Goal: Information Seeking & Learning: Check status

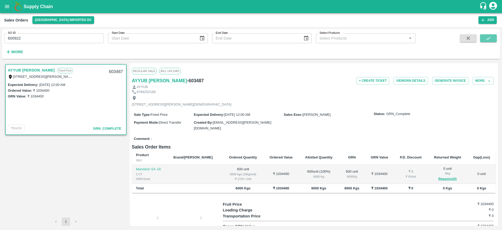
click at [485, 36] on button "submit" at bounding box center [488, 38] width 17 height 8
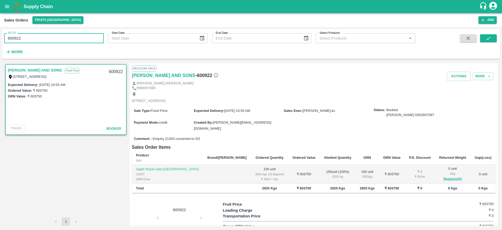
click at [29, 37] on input "600922" at bounding box center [54, 38] width 100 height 10
type input "6"
paste input "text"
type input "602609"
click at [486, 36] on icon "submit" at bounding box center [489, 38] width 6 height 6
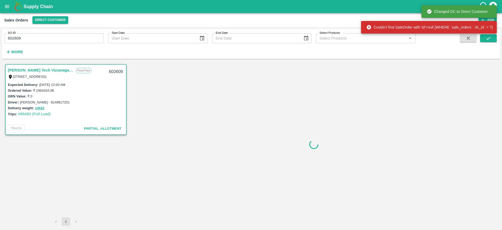
click at [51, 69] on link "Eesha Agro Tech Vizianagaram" at bounding box center [40, 70] width 65 height 7
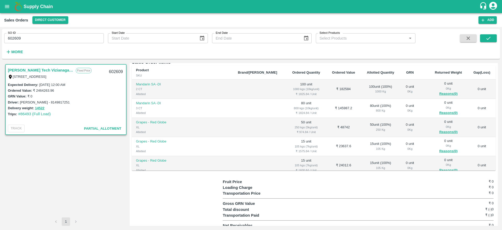
click at [55, 67] on link "Eesha Agro Tech Vizianagaram" at bounding box center [40, 70] width 65 height 7
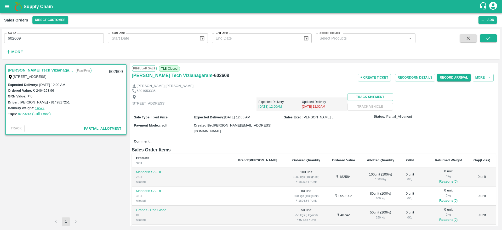
click at [475, 82] on div "+ Create Ticket Record GRN Details Record Arrival More" at bounding box center [374, 78] width 243 height 12
click at [482, 78] on button "More" at bounding box center [483, 78] width 21 height 8
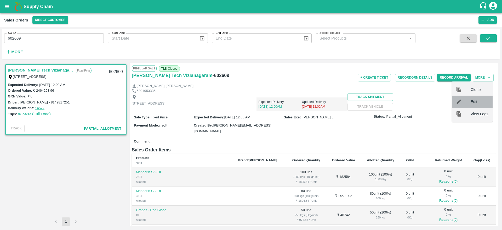
click at [477, 100] on span "Edit" at bounding box center [480, 102] width 18 height 6
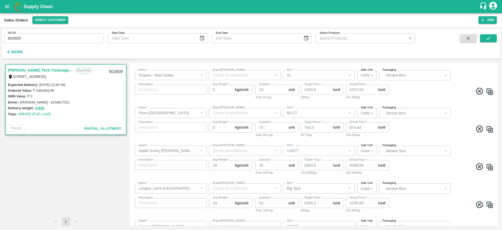
scroll to position [218, 0]
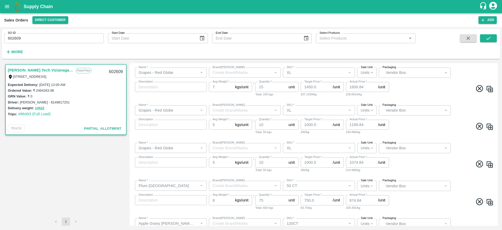
click at [276, 107] on div at bounding box center [275, 110] width 6 height 7
click at [8, 4] on icon "open drawer" at bounding box center [7, 7] width 6 height 6
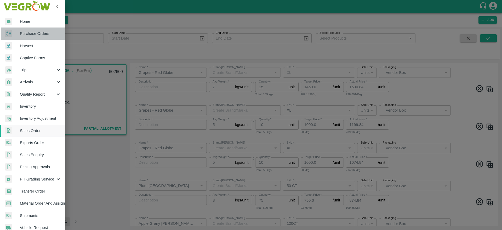
click at [41, 32] on span "Purchase Orders" at bounding box center [40, 34] width 41 height 6
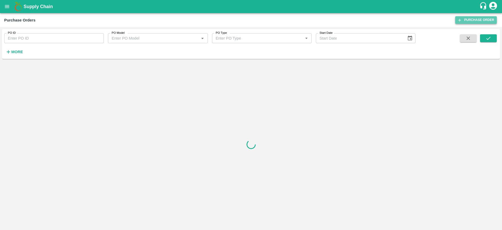
click at [481, 19] on link "Purchase Order" at bounding box center [476, 20] width 42 height 8
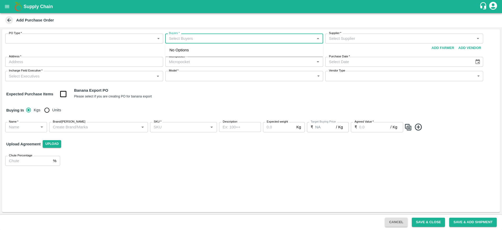
click at [223, 39] on input "Buyers   *" at bounding box center [240, 38] width 146 height 7
type input "avinash"
click at [220, 42] on input "Buyers   *" at bounding box center [240, 38] width 146 height 7
type input "a"
type input "inas"
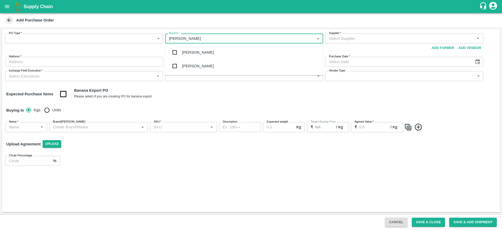
type input "avina"
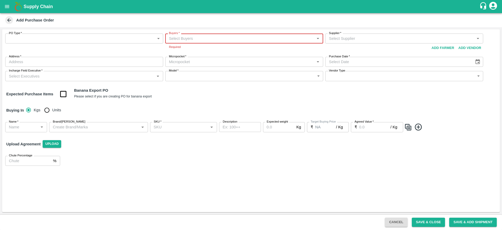
click at [11, 6] on button "open drawer" at bounding box center [7, 7] width 12 height 12
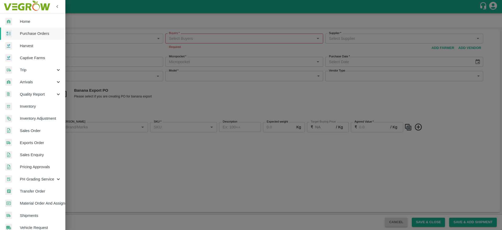
click at [219, 93] on div at bounding box center [251, 115] width 502 height 230
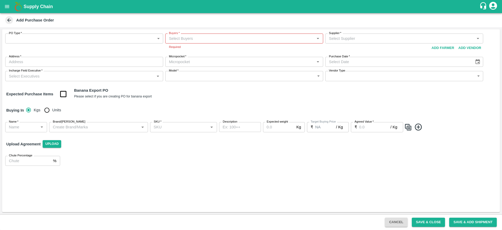
click at [186, 35] on input "Buyers   *" at bounding box center [240, 38] width 146 height 7
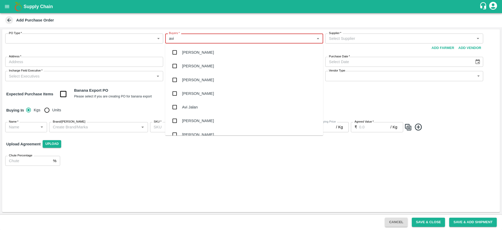
type input "avin"
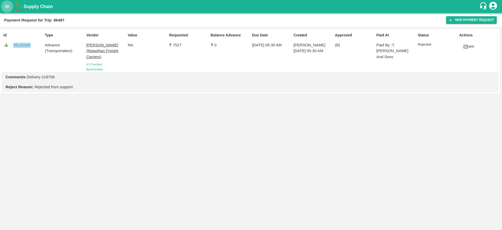
click at [7, 4] on icon "open drawer" at bounding box center [7, 7] width 6 height 6
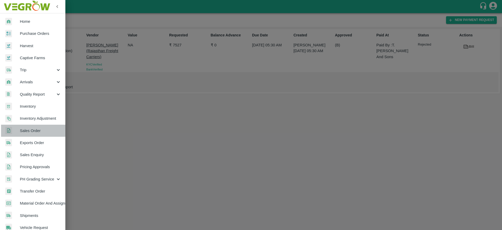
click at [40, 129] on span "Sales Order" at bounding box center [40, 131] width 41 height 6
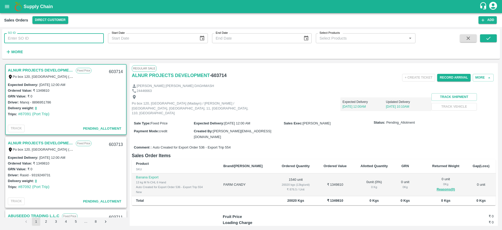
click at [37, 40] on input "SO ID" at bounding box center [54, 38] width 100 height 10
paste input "602609"
type input "602609"
click at [491, 36] on icon "submit" at bounding box center [489, 38] width 6 height 6
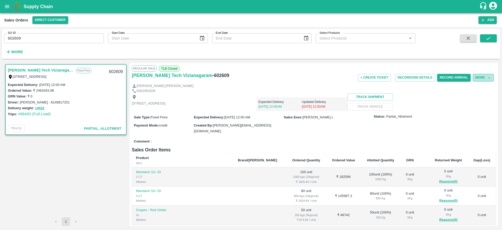
click at [484, 78] on button "More" at bounding box center [483, 78] width 21 height 8
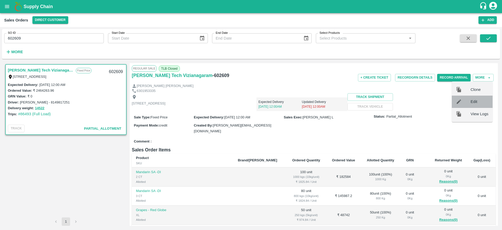
click at [475, 98] on div "Edit" at bounding box center [472, 101] width 41 height 12
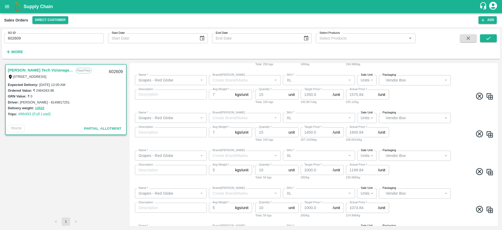
scroll to position [173, 0]
click at [50, 67] on link "Eesha Agro Tech Vizianagaram" at bounding box center [40, 70] width 65 height 7
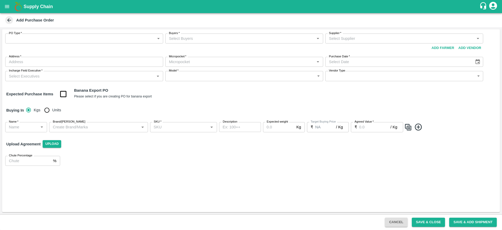
click at [196, 42] on div "Buyers   *" at bounding box center [244, 38] width 158 height 10
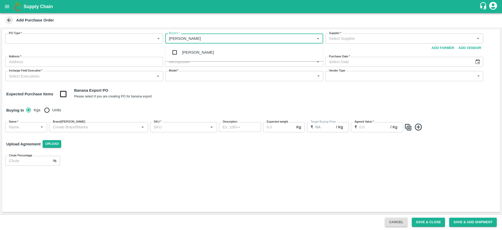
type input "avinas"
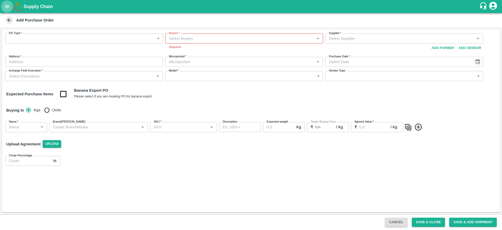
click at [7, 5] on icon "open drawer" at bounding box center [7, 7] width 6 height 6
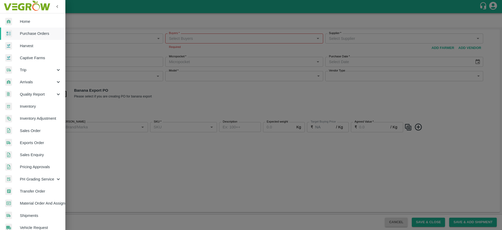
click at [43, 35] on span "Purchase Orders" at bounding box center [40, 34] width 41 height 6
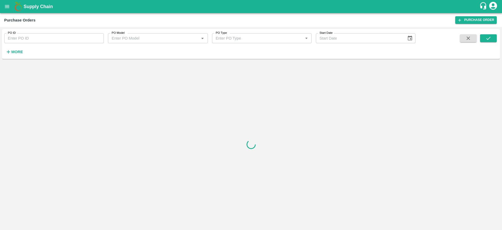
click at [16, 51] on strong "More" at bounding box center [17, 52] width 12 height 4
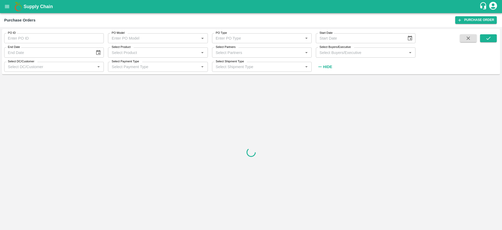
click at [330, 53] on input "Select Buyers/Executive" at bounding box center [361, 52] width 88 height 7
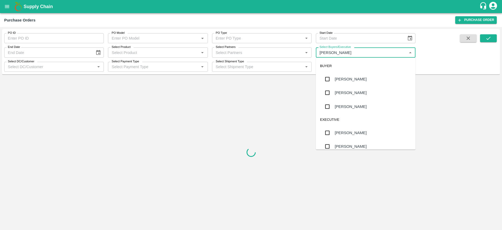
type input "avinas"
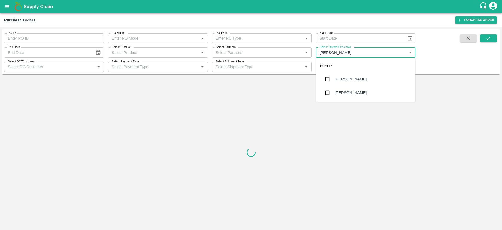
click at [327, 88] on input "checkbox" at bounding box center [327, 92] width 10 height 10
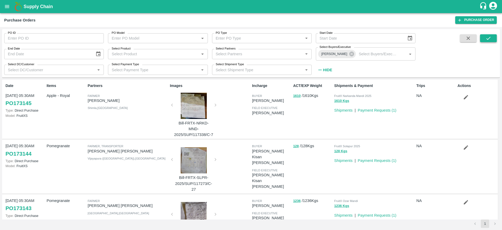
click at [485, 35] on div "PO ID PO ID PO Model PO Model   * PO Type PO Type   * Start Date Start Date End…" at bounding box center [251, 53] width 498 height 44
click at [488, 39] on icon "submit" at bounding box center [488, 38] width 4 height 3
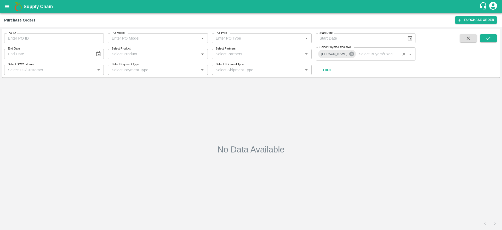
click at [349, 54] on icon at bounding box center [351, 54] width 5 height 5
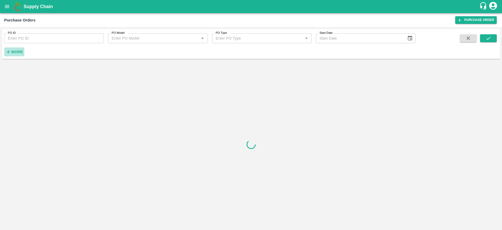
click at [17, 50] on strong "More" at bounding box center [17, 52] width 12 height 4
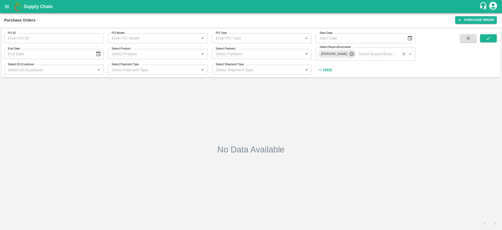
click at [349, 53] on icon at bounding box center [352, 54] width 6 height 6
click at [486, 40] on icon "submit" at bounding box center [489, 38] width 6 height 6
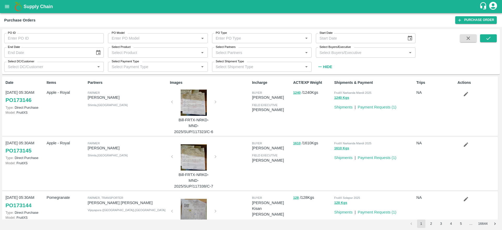
drag, startPoint x: 347, startPoint y: 54, endPoint x: 347, endPoint y: 57, distance: 3.4
click at [347, 54] on input "Select Buyers/Executive" at bounding box center [361, 52] width 88 height 7
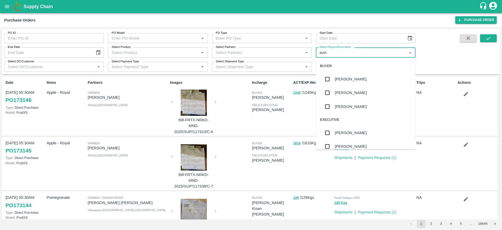
type input "[PERSON_NAME]"
click at [360, 78] on div "[PERSON_NAME]" at bounding box center [351, 79] width 32 height 6
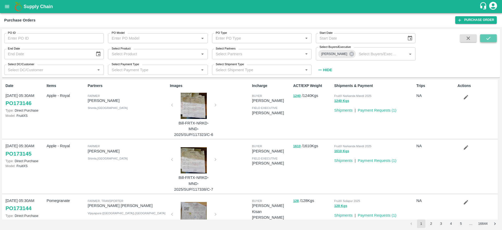
click at [492, 34] on button "submit" at bounding box center [488, 38] width 17 height 8
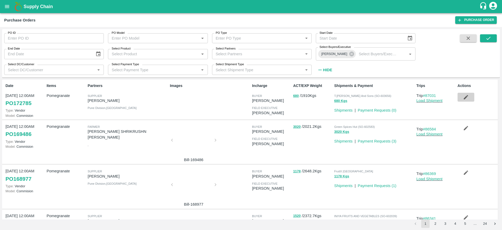
click at [467, 100] on button "button" at bounding box center [466, 97] width 17 height 9
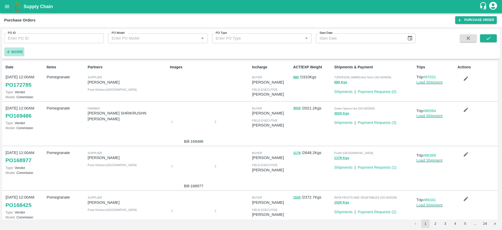
click at [15, 55] on button "More" at bounding box center [14, 51] width 20 height 9
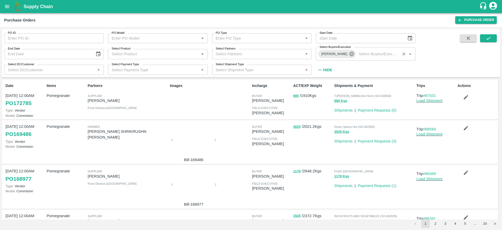
click at [350, 54] on icon at bounding box center [352, 54] width 6 height 6
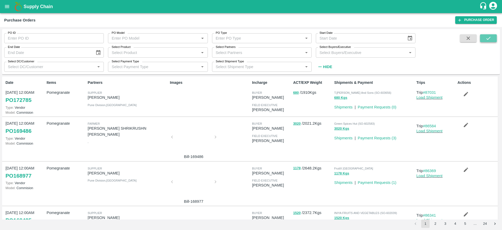
click at [492, 38] on button "submit" at bounding box center [488, 38] width 17 height 8
